Goal: Task Accomplishment & Management: Use online tool/utility

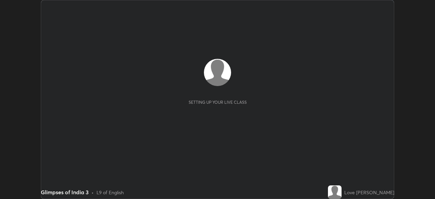
scroll to position [199, 434]
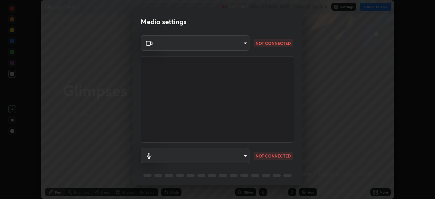
type input "c35a285883de36ed13854a1fbed0525b0d3f8b863e97d5e3b573df760e09333d"
type input "default"
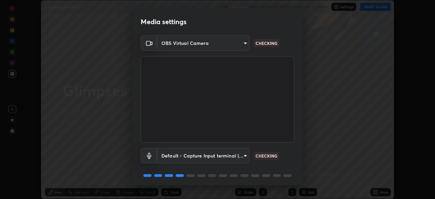
click at [287, 139] on video at bounding box center [218, 99] width 154 height 86
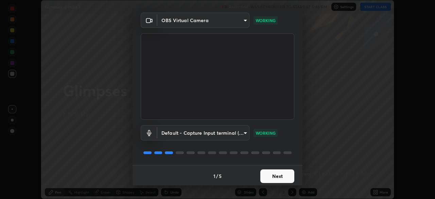
scroll to position [24, 0]
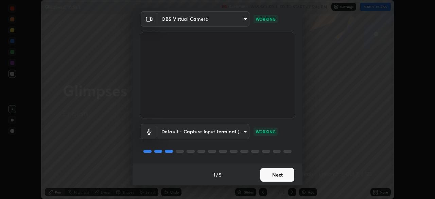
click at [277, 174] on button "Next" at bounding box center [277, 175] width 34 height 14
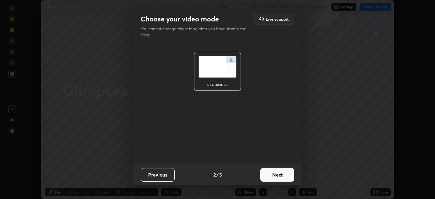
scroll to position [0, 0]
click at [279, 174] on button "Next" at bounding box center [277, 175] width 34 height 14
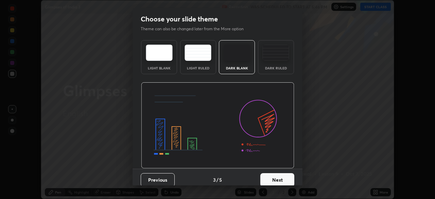
click at [282, 177] on button "Next" at bounding box center [277, 180] width 34 height 14
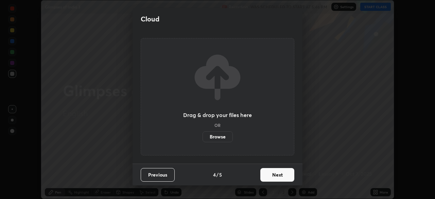
click at [281, 174] on button "Next" at bounding box center [277, 175] width 34 height 14
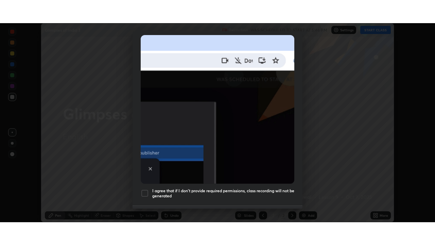
scroll to position [163, 0]
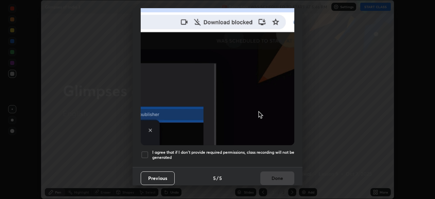
click at [206, 150] on h5 "I agree that if I don't provide required permissions, class recording will not …" at bounding box center [223, 154] width 142 height 11
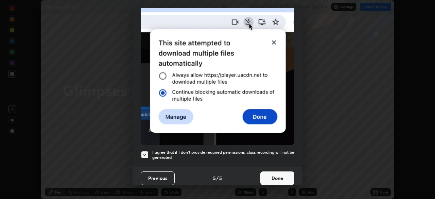
click at [269, 174] on button "Done" at bounding box center [277, 178] width 34 height 14
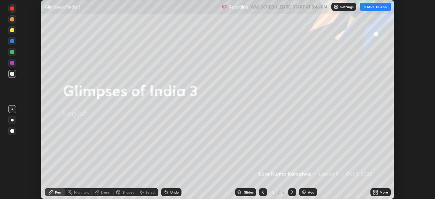
click at [376, 192] on icon at bounding box center [375, 191] width 5 height 5
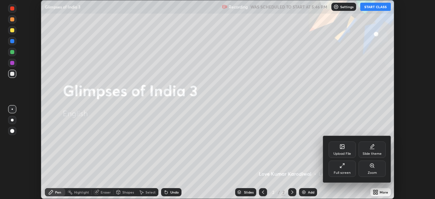
click at [343, 150] on div "Upload File" at bounding box center [341, 149] width 27 height 16
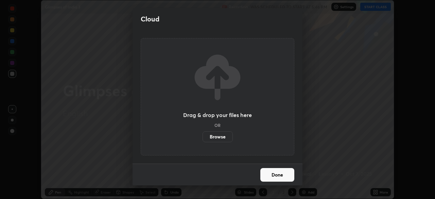
click at [219, 138] on label "Browse" at bounding box center [217, 136] width 30 height 11
click at [202, 138] on input "Browse" at bounding box center [202, 136] width 0 height 11
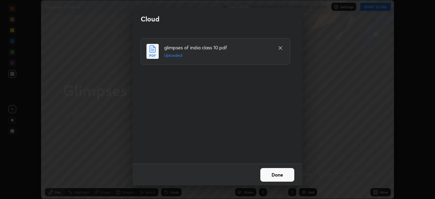
click at [279, 174] on button "Done" at bounding box center [277, 175] width 34 height 14
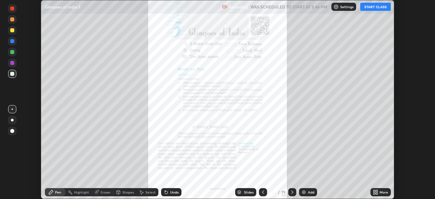
click at [378, 8] on button "START CLASS" at bounding box center [375, 7] width 31 height 8
click at [291, 192] on icon at bounding box center [291, 191] width 5 height 5
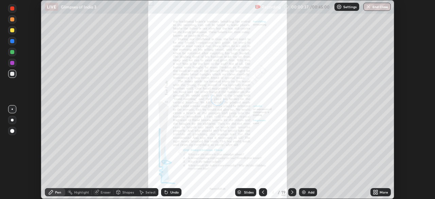
click at [291, 192] on icon at bounding box center [291, 191] width 5 height 5
click at [290, 191] on icon at bounding box center [291, 191] width 5 height 5
click at [291, 191] on icon at bounding box center [291, 191] width 5 height 5
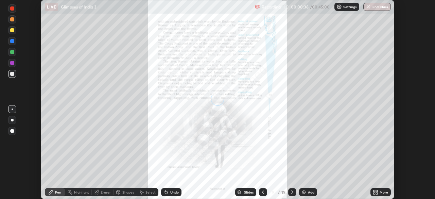
click at [291, 191] on icon at bounding box center [291, 191] width 5 height 5
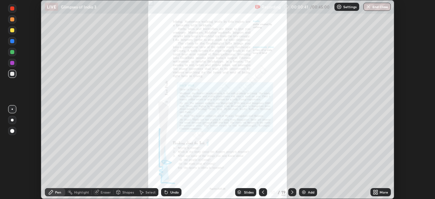
click at [292, 192] on icon at bounding box center [291, 191] width 5 height 5
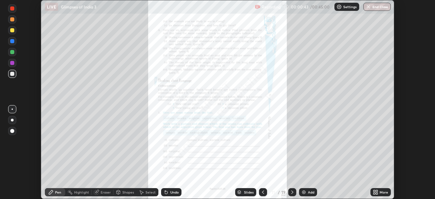
click at [290, 190] on icon at bounding box center [291, 191] width 5 height 5
click at [381, 192] on div "More" at bounding box center [383, 191] width 8 height 3
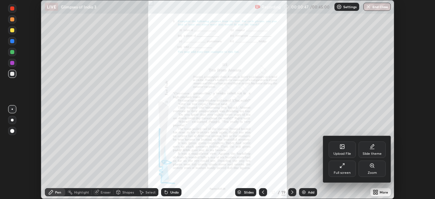
click at [347, 170] on div "Full screen" at bounding box center [341, 168] width 27 height 16
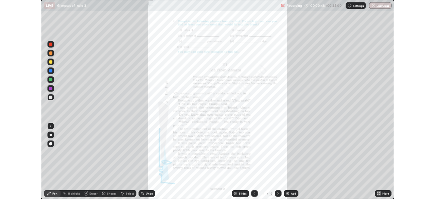
scroll to position [245, 435]
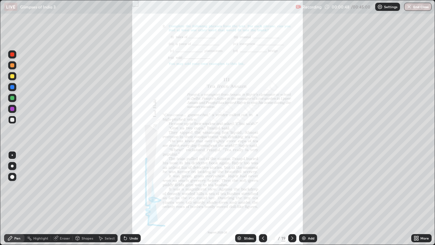
click at [418, 198] on icon at bounding box center [417, 239] width 2 height 2
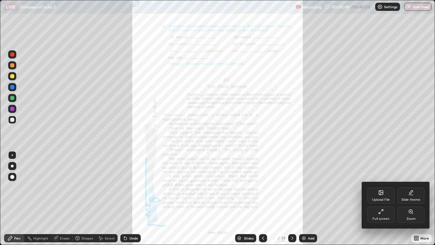
click at [408, 198] on div "Zoom" at bounding box center [410, 214] width 27 height 16
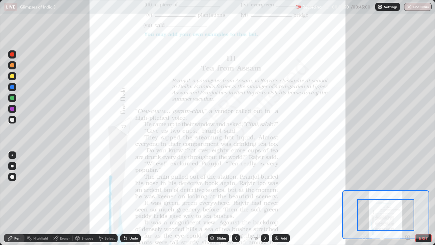
click at [15, 198] on div "Pen" at bounding box center [17, 237] width 6 height 3
click at [33, 198] on div "Highlight" at bounding box center [40, 237] width 15 height 3
click at [37, 198] on div "Highlight" at bounding box center [40, 237] width 15 height 3
click at [36, 198] on div "Highlight" at bounding box center [40, 237] width 15 height 3
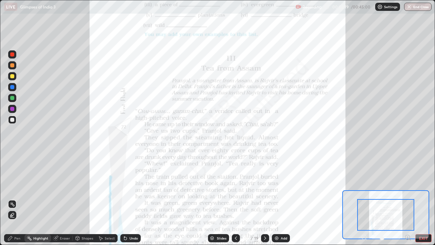
click at [13, 108] on div at bounding box center [12, 109] width 4 height 4
click at [14, 76] on div at bounding box center [12, 76] width 4 height 4
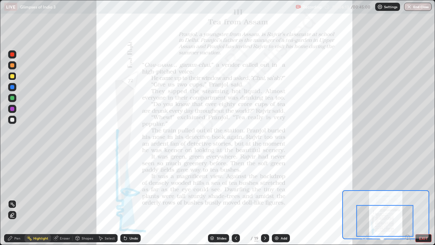
click at [264, 198] on icon at bounding box center [264, 237] width 5 height 5
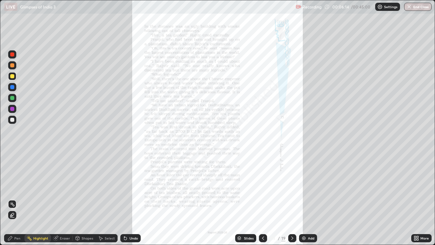
click at [417, 198] on icon at bounding box center [417, 237] width 2 height 2
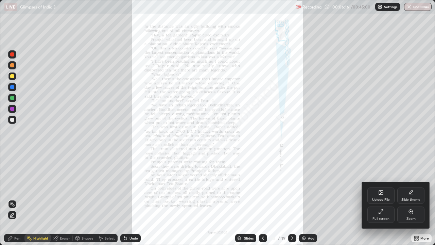
click at [407, 198] on div "Zoom" at bounding box center [410, 214] width 27 height 16
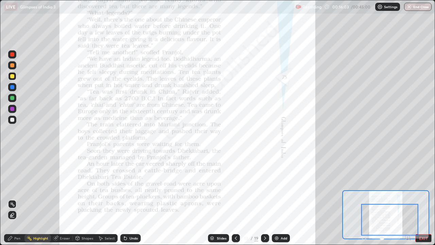
click at [262, 198] on icon at bounding box center [264, 237] width 5 height 5
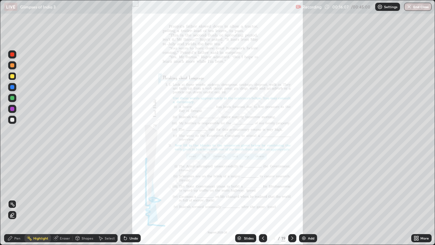
click at [417, 198] on icon at bounding box center [417, 237] width 2 height 2
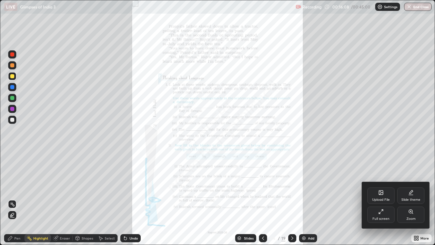
click at [406, 198] on div "Zoom" at bounding box center [410, 214] width 27 height 16
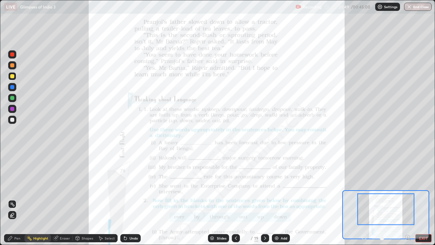
click at [235, 198] on icon at bounding box center [235, 237] width 5 height 5
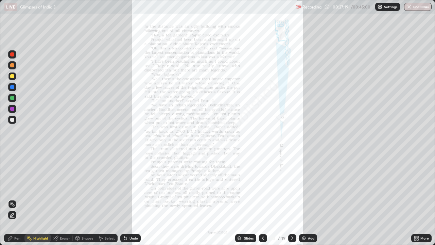
click at [307, 198] on div "Add" at bounding box center [308, 238] width 18 height 8
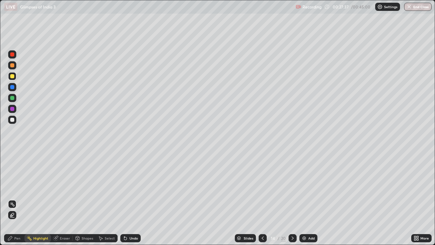
click at [14, 198] on icon at bounding box center [12, 203] width 5 height 5
click at [18, 198] on div "Pen" at bounding box center [17, 237] width 6 height 3
click at [126, 198] on icon at bounding box center [125, 238] width 3 height 3
click at [125, 198] on icon at bounding box center [125, 237] width 5 height 5
click at [305, 198] on img at bounding box center [303, 237] width 5 height 5
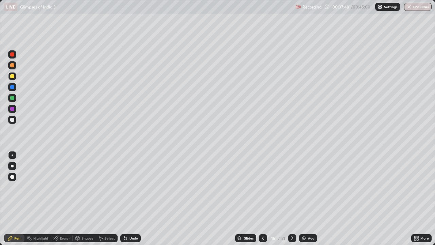
click at [411, 6] on img "button" at bounding box center [408, 6] width 5 height 5
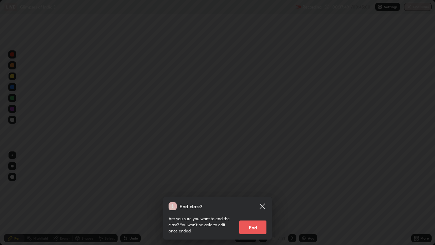
click at [253, 198] on button "End" at bounding box center [252, 227] width 27 height 14
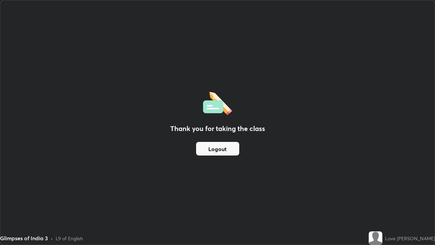
click at [226, 149] on button "Logout" at bounding box center [217, 149] width 43 height 14
click at [221, 150] on button "Logout" at bounding box center [217, 149] width 43 height 14
click at [220, 149] on button "Logout" at bounding box center [217, 149] width 43 height 14
click at [217, 148] on button "Logout" at bounding box center [217, 149] width 43 height 14
click at [216, 149] on button "Logout" at bounding box center [217, 149] width 43 height 14
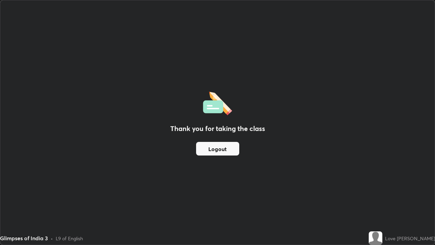
click at [228, 147] on button "Logout" at bounding box center [217, 149] width 43 height 14
click at [218, 152] on button "Logout" at bounding box center [217, 149] width 43 height 14
click at [219, 146] on button "Logout" at bounding box center [217, 149] width 43 height 14
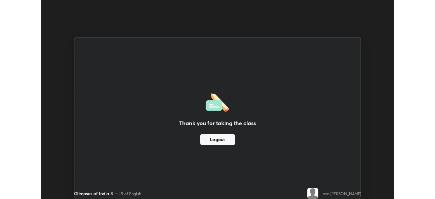
scroll to position [33762, 33526]
